Goal: Information Seeking & Learning: Learn about a topic

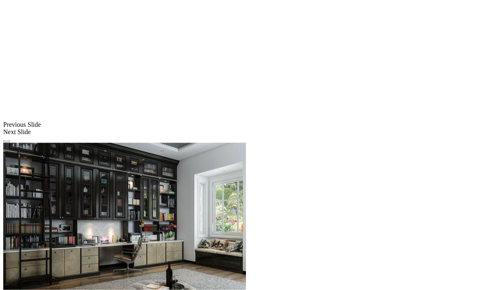
scroll to position [671, 0]
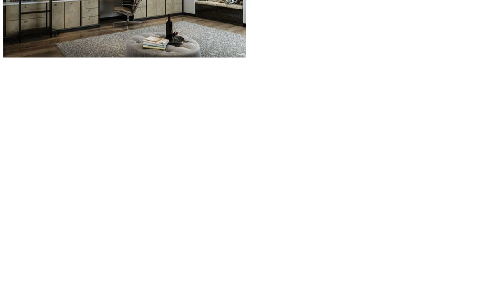
scroll to position [919, 0]
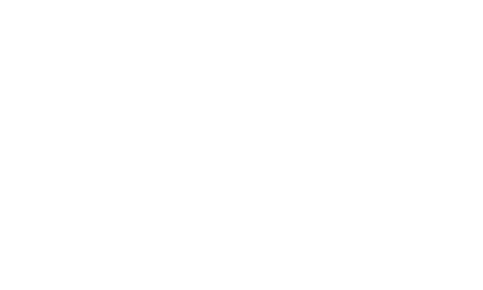
scroll to position [1013, 0]
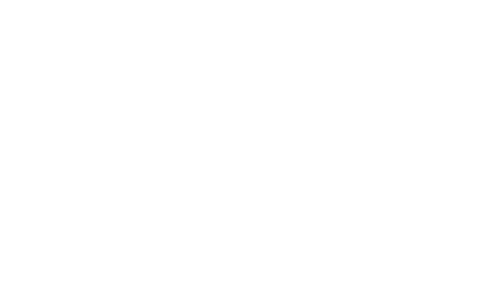
scroll to position [1072, 0]
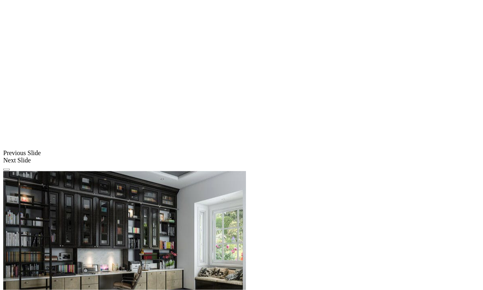
scroll to position [644, 0]
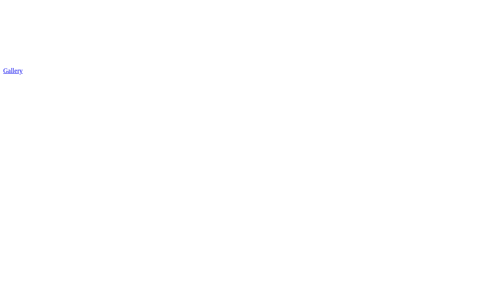
scroll to position [1397, 0]
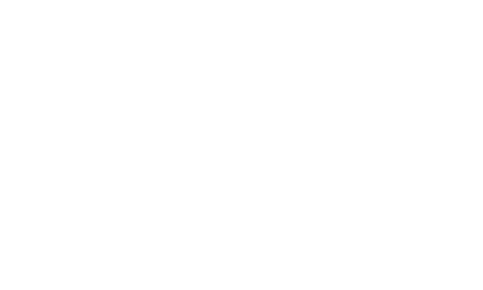
scroll to position [1549, 0]
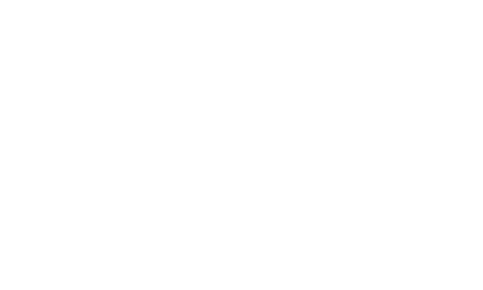
scroll to position [1750, 0]
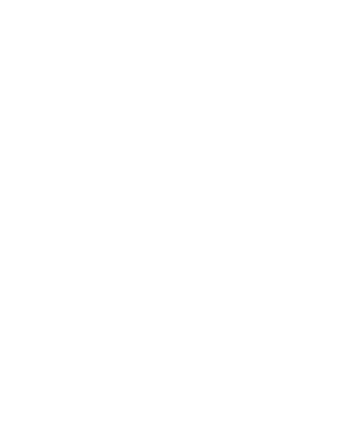
scroll to position [1806, 0]
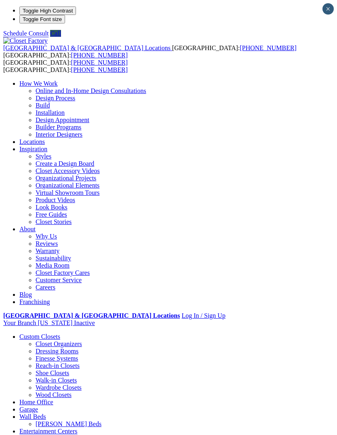
scroll to position [0, 0]
